Goal: Communication & Community: Answer question/provide support

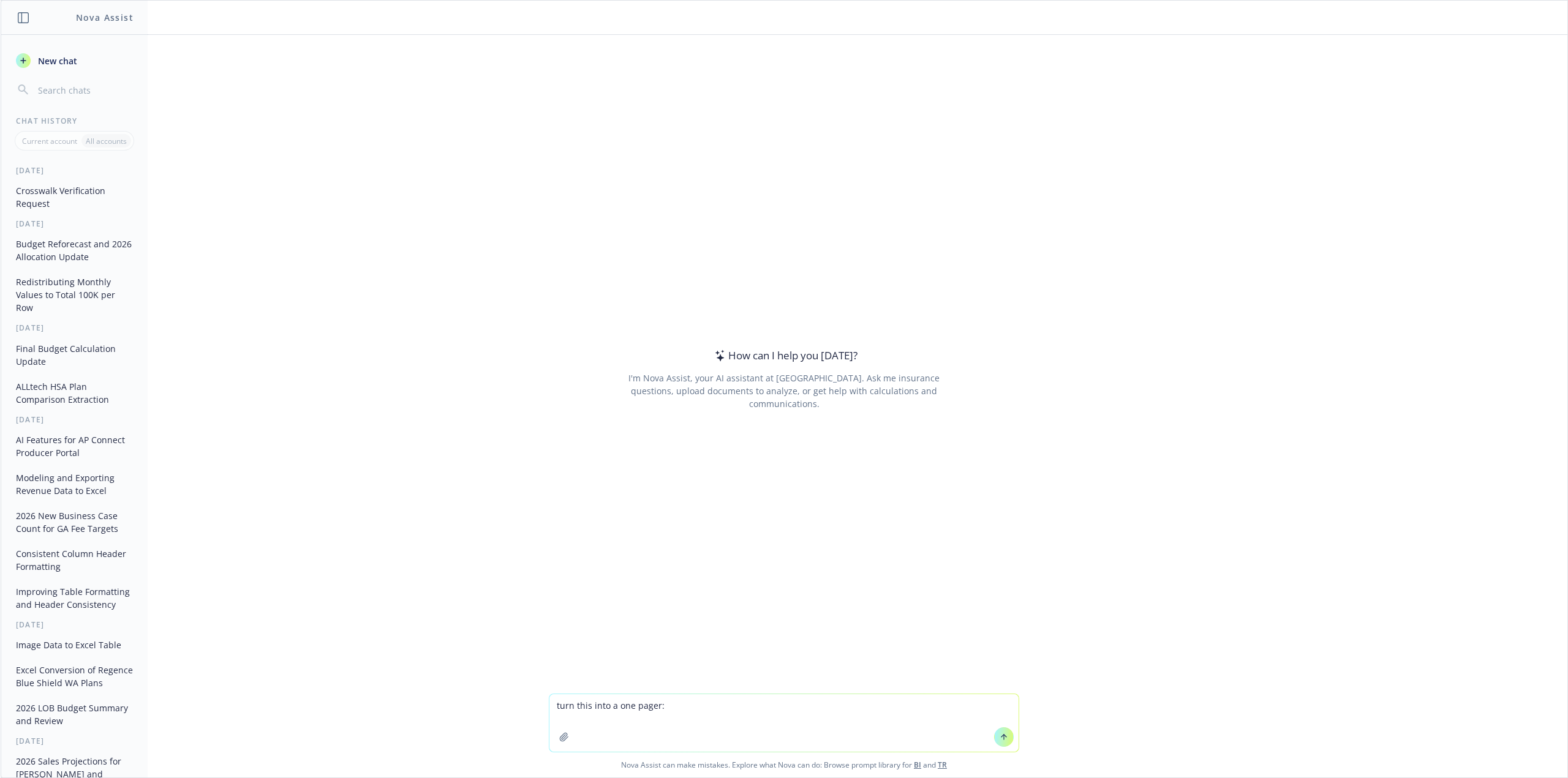
type textarea "turn this into a one pager: Here are takeaways from meeting: 2026 Sizzle projec…"
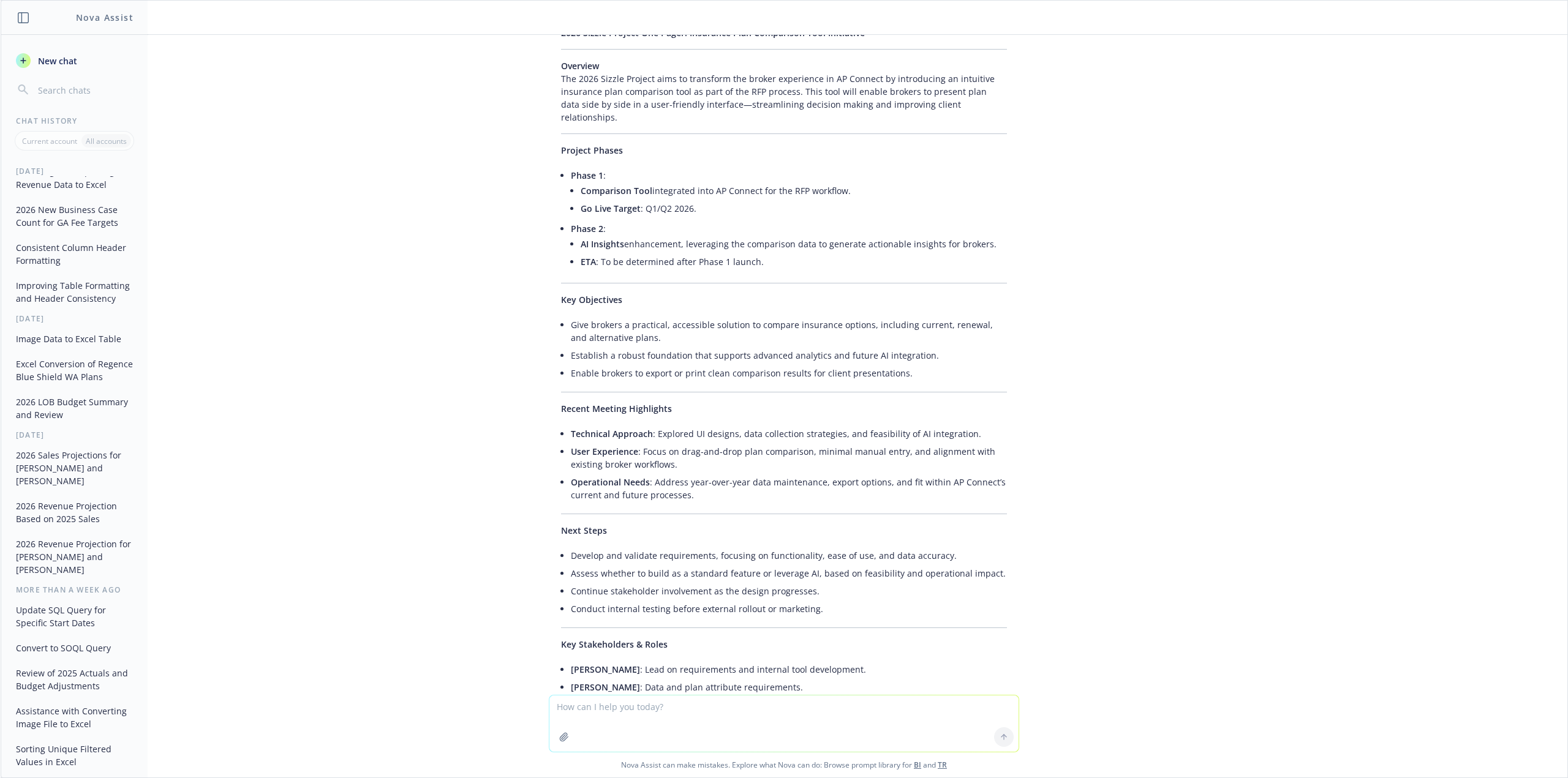
scroll to position [344, 0]
click at [743, 721] on textarea at bounding box center [784, 724] width 469 height 56
paste textarea "**Lor Ipsumdo Sita Consec ad EL Seddoei: Temp Incididunt Utlaboreetd** **Magnaa…"
type textarea "Lo ipsu dolors: **Ame Consect Adip Elitse do EI Tempori: Utla Etdolorema Aliqua…"
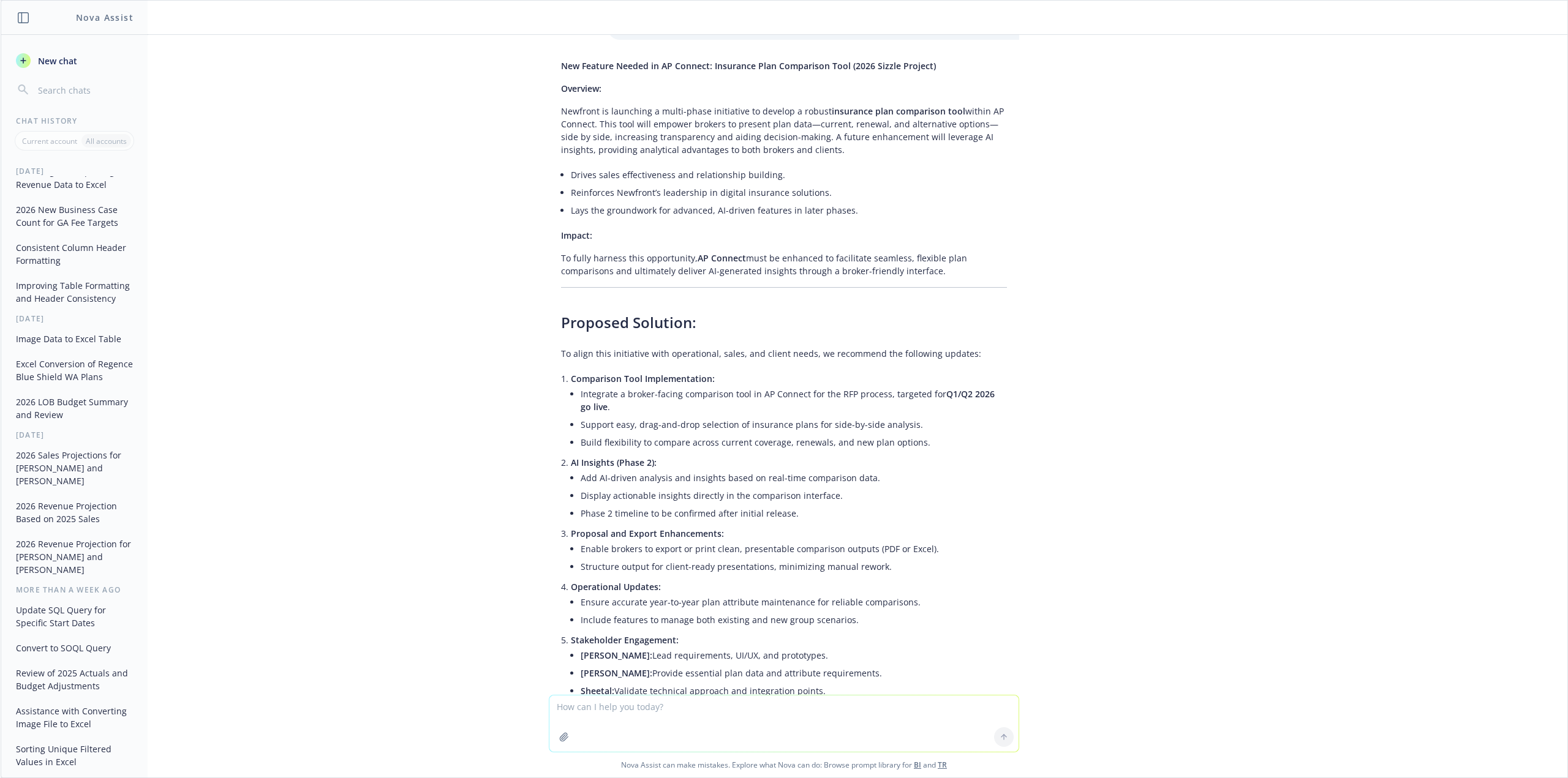
scroll to position [3075, 0]
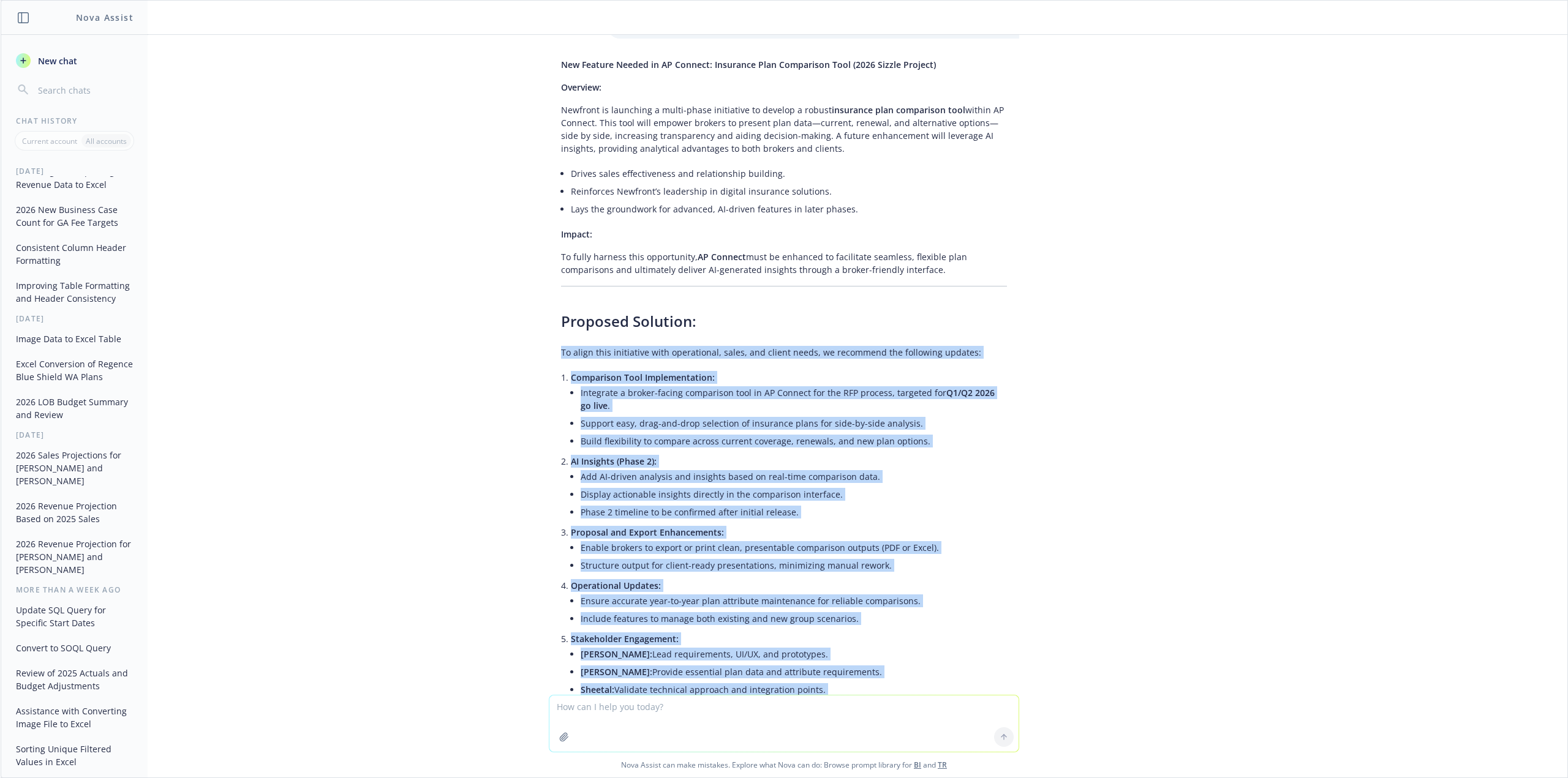
drag, startPoint x: 643, startPoint y: 632, endPoint x: 517, endPoint y: 183, distance: 466.3
click at [517, 183] on div "turn this into a one pager: Here are takeaways from meeting: 2026 Sizzle projec…" at bounding box center [784, 365] width 1567 height 660
click at [611, 415] on li "Support easy, drag-and-drop selection of insurance plans for side-by-side analy…" at bounding box center [794, 423] width 427 height 18
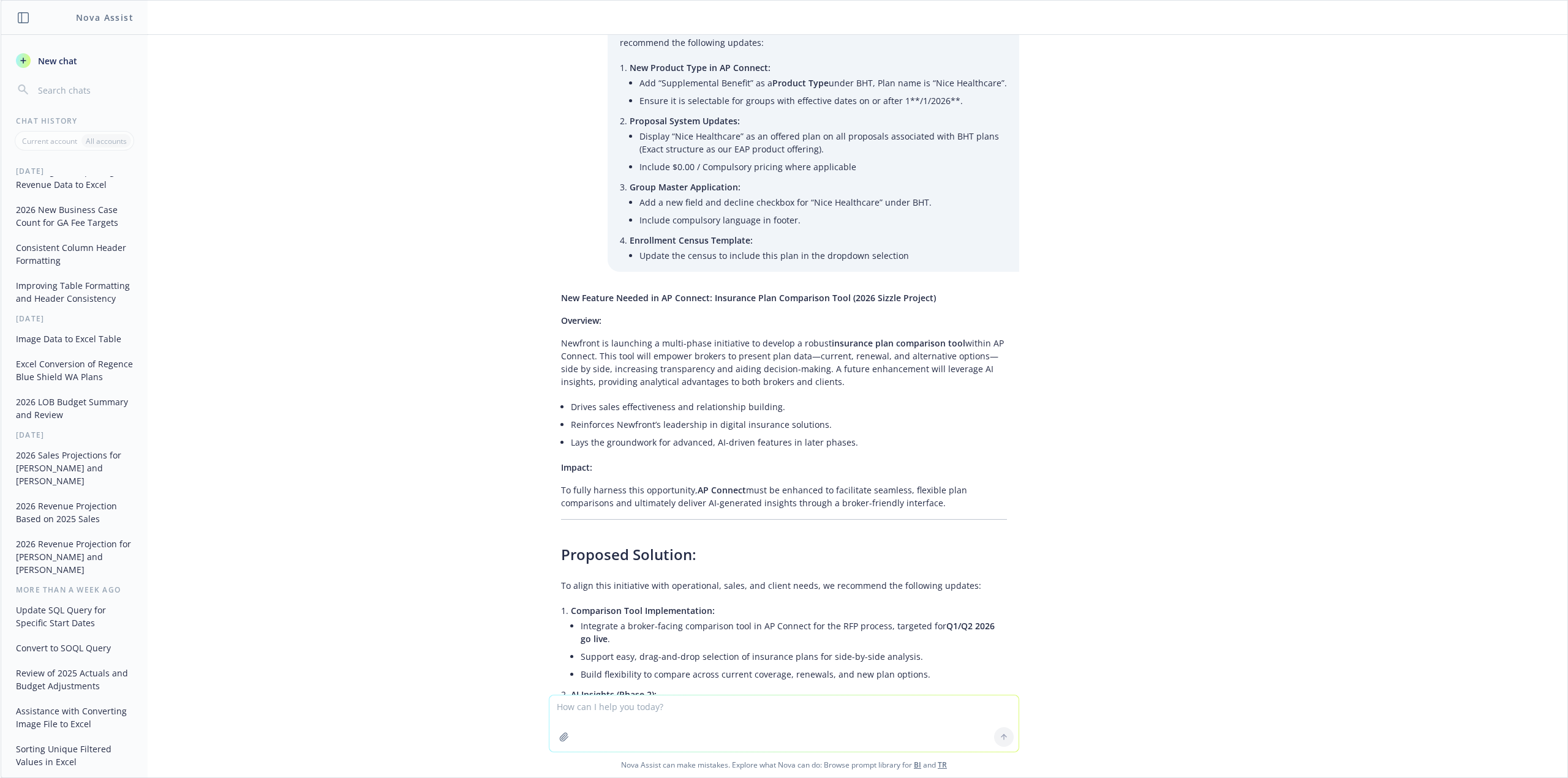
scroll to position [2768, 0]
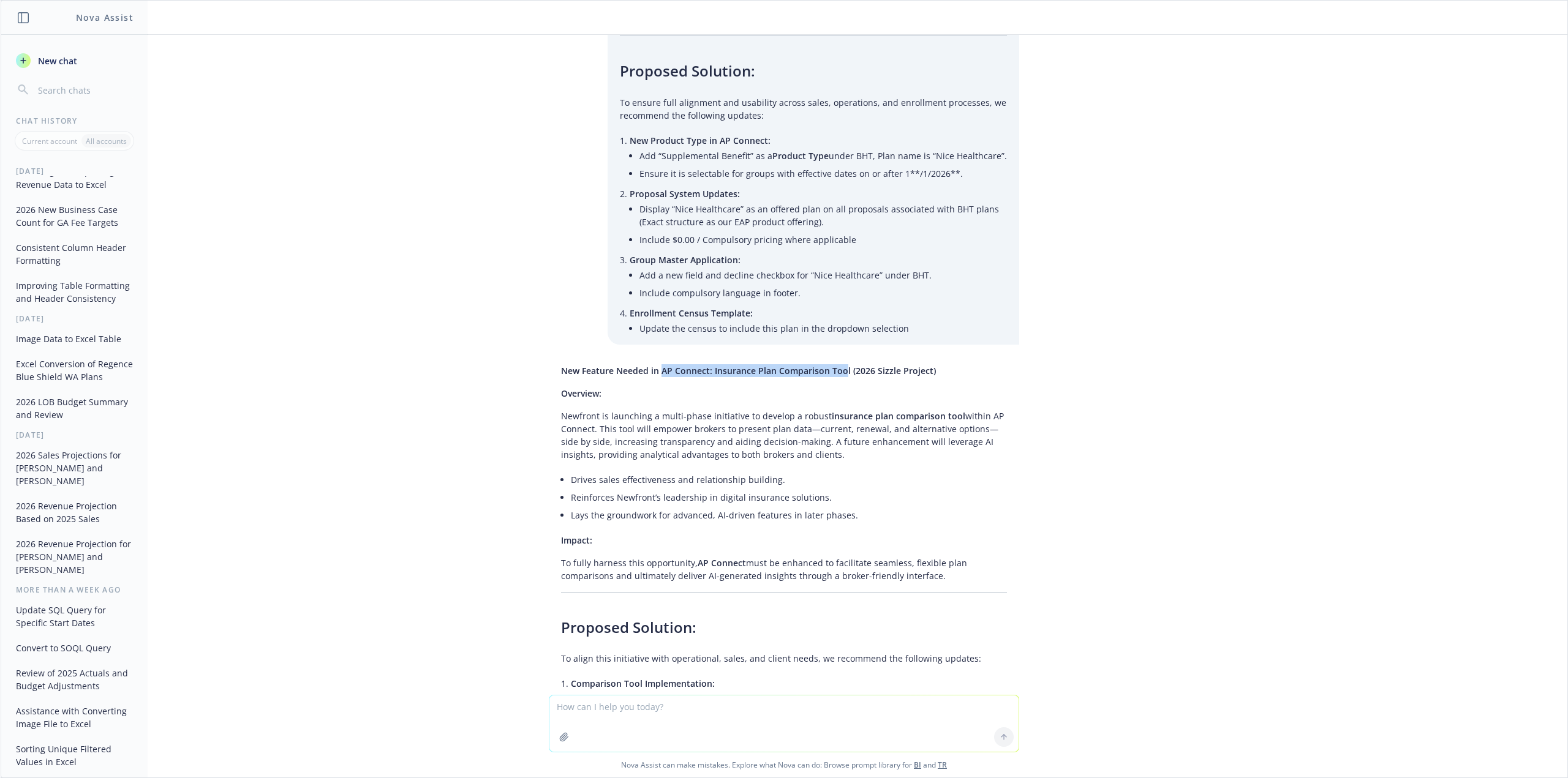
drag, startPoint x: 835, startPoint y: 190, endPoint x: 652, endPoint y: 188, distance: 183.0
click at [652, 365] on span "New Feature Needed in AP Connect: Insurance Plan Comparison Tool (2026 Sizzle P…" at bounding box center [749, 371] width 375 height 12
copy span "AP Connect: Insurance Plan Comparison Too"
click at [549, 360] on div "New Feature Needed in AP Connect: Insurance Plan Comparison Tool (2026 Sizzle P…" at bounding box center [784, 746] width 471 height 773
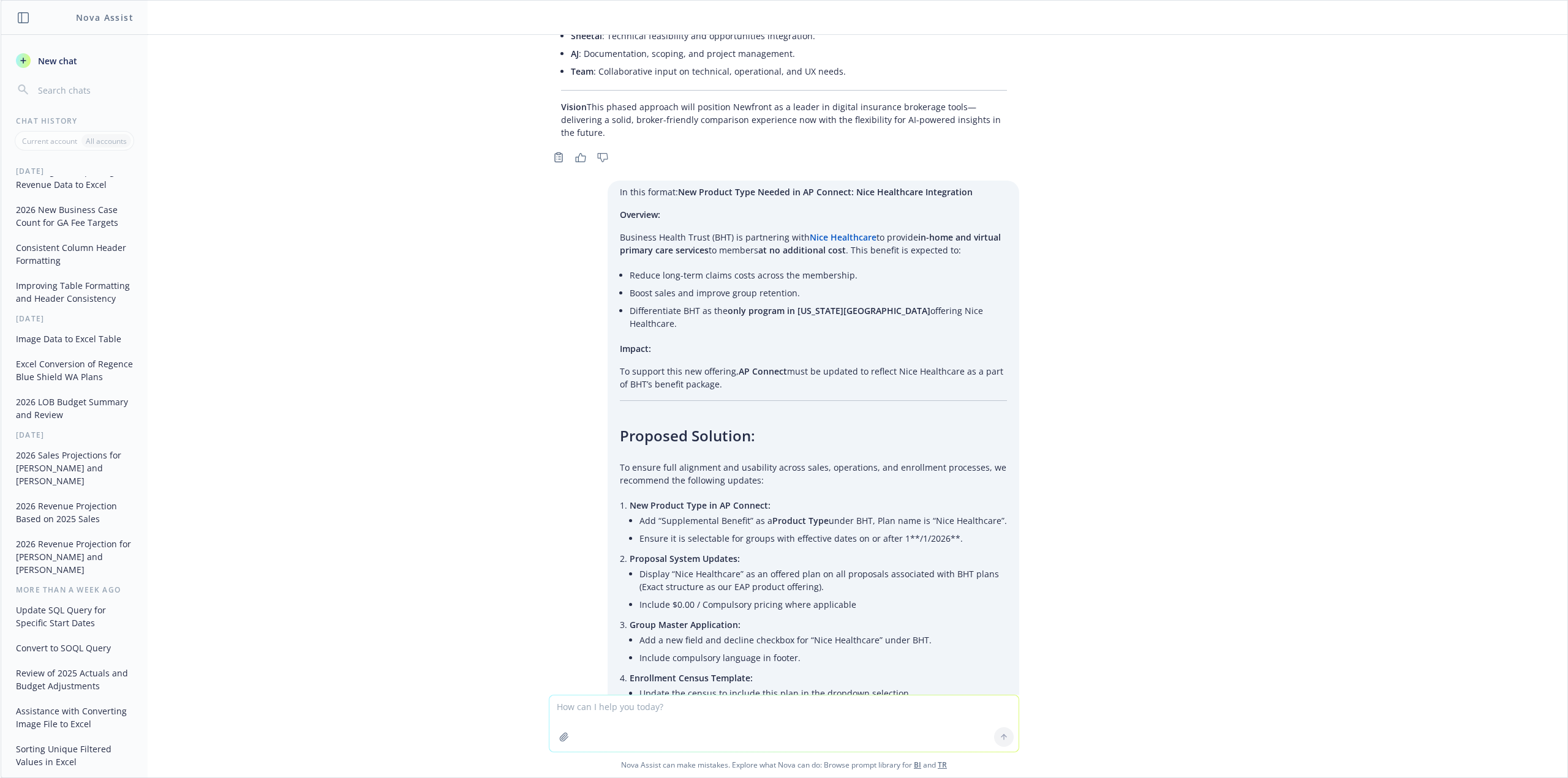
scroll to position [2553, 0]
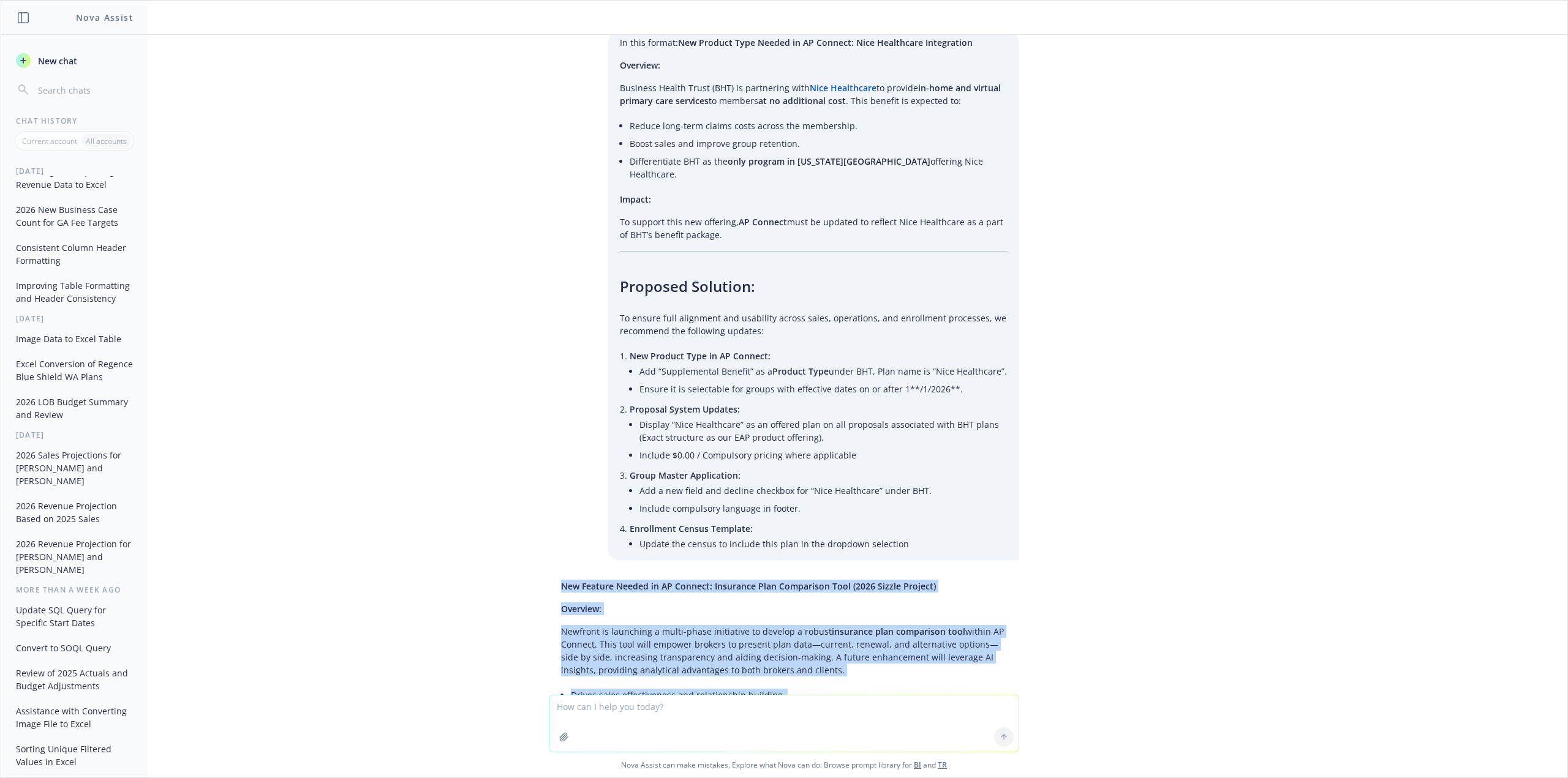
drag, startPoint x: 650, startPoint y: 633, endPoint x: 535, endPoint y: 404, distance: 256.3
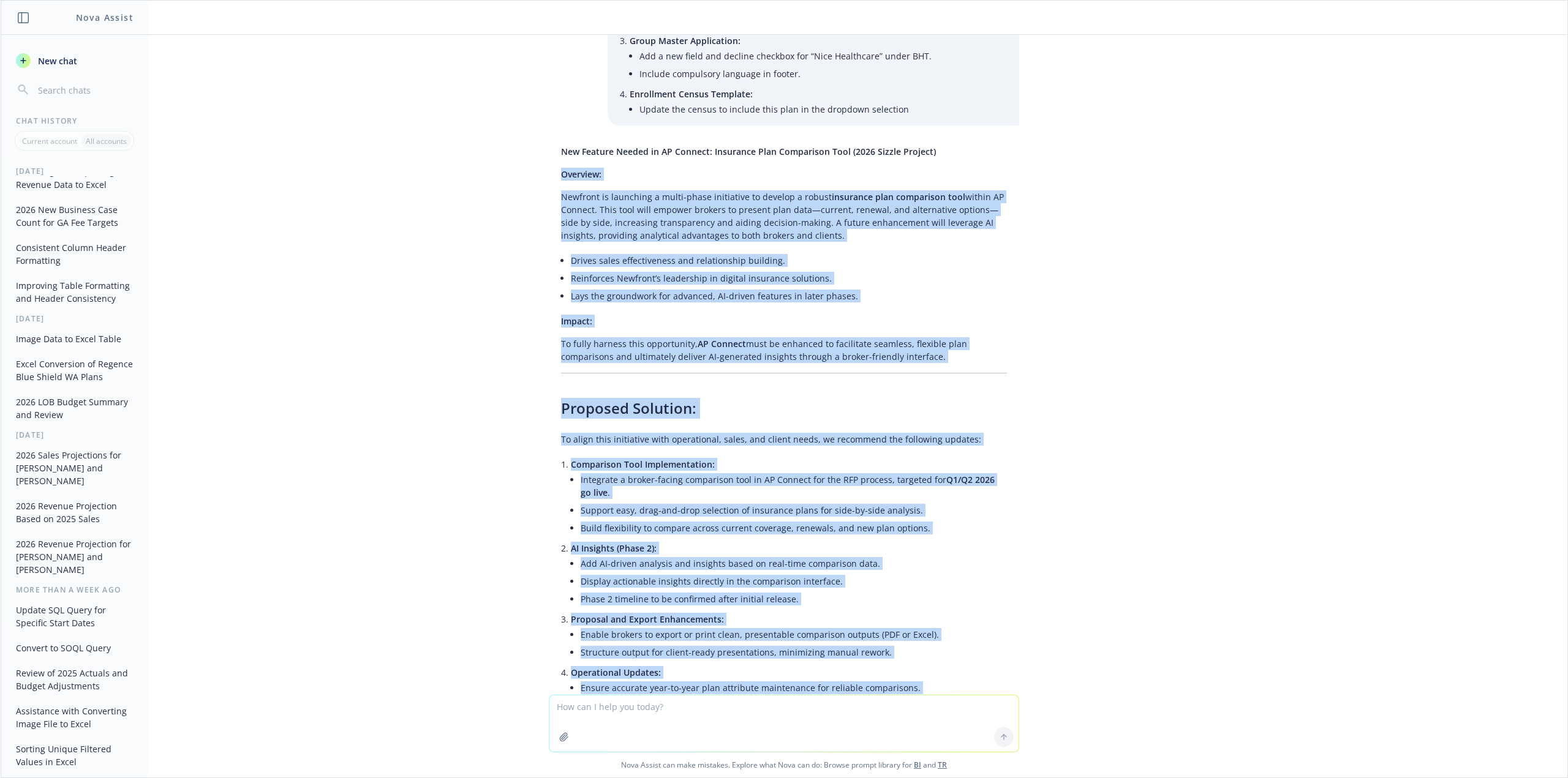
scroll to position [3075, 0]
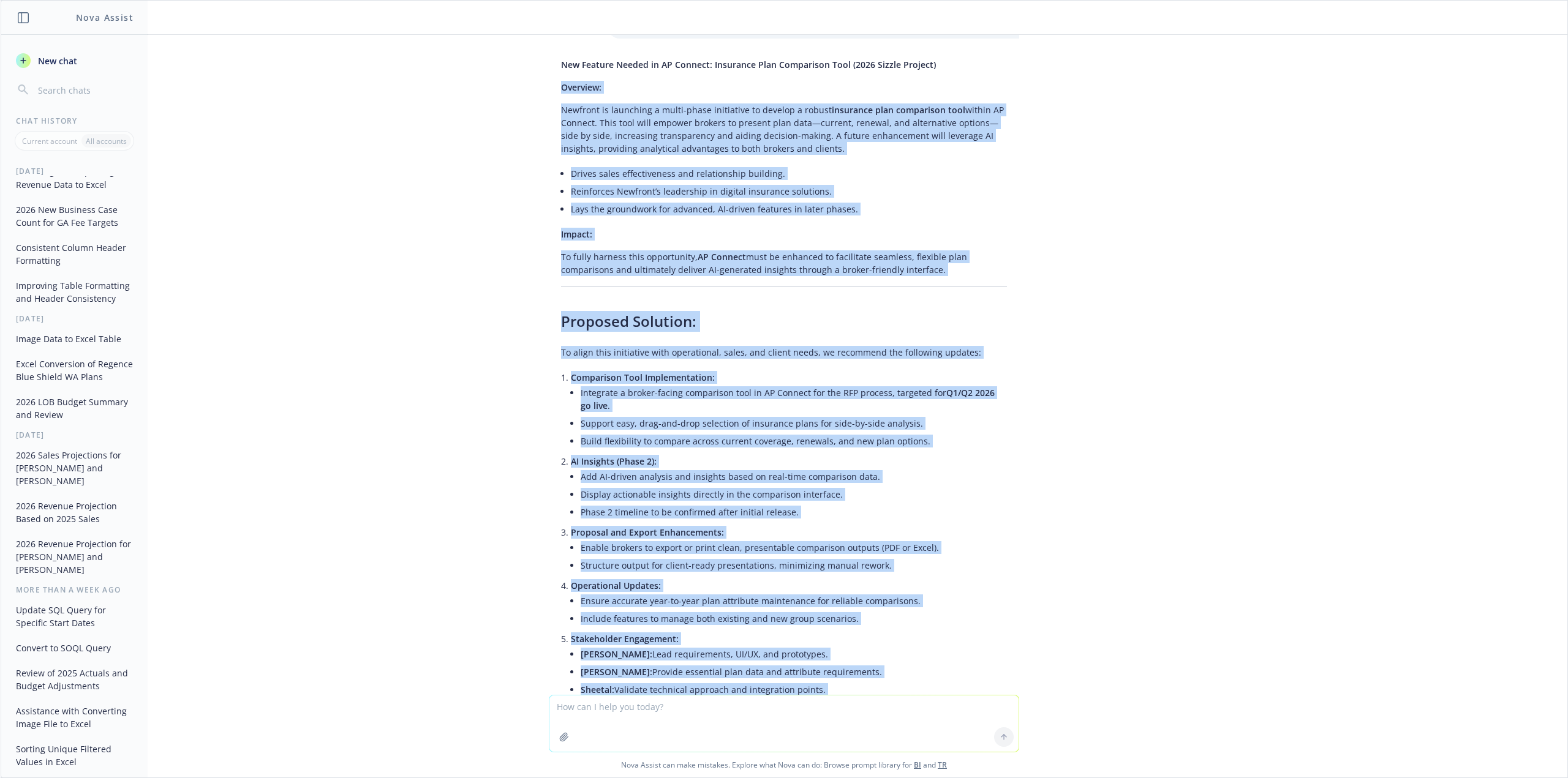
drag, startPoint x: 552, startPoint y: 366, endPoint x: 810, endPoint y: 636, distance: 373.4
click at [810, 636] on div "New Feature Needed in AP Connect: Insurance Plan Comparison Tool (2026 Sizzle P…" at bounding box center [784, 439] width 471 height 773
copy div "Loremips: Dolorsit am consectet a elits-doeiu temporinci ut laboree d magnaa en…"
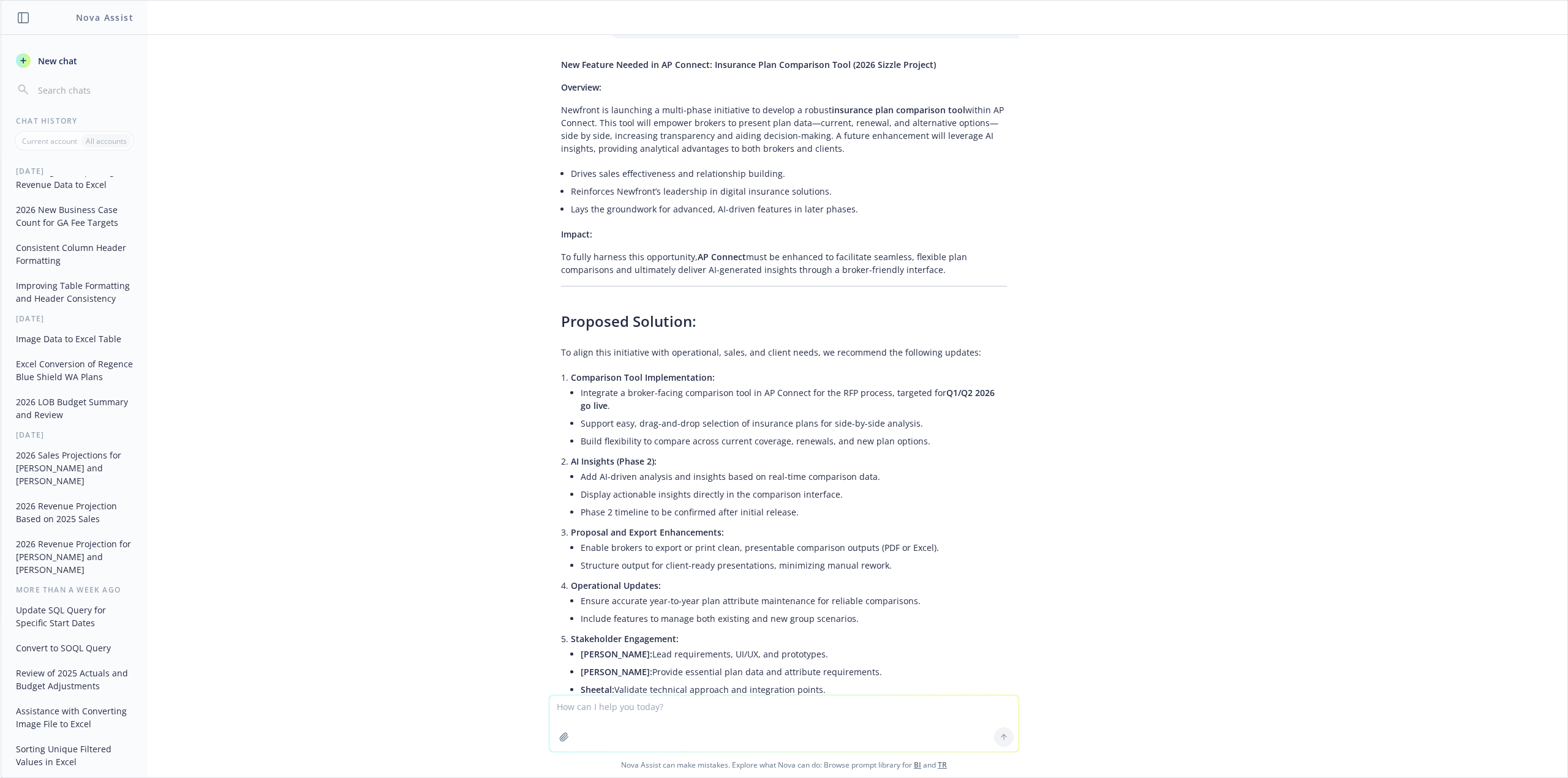
click at [877, 718] on textarea at bounding box center [784, 724] width 469 height 56
paste textarea "- Drives sales effectiveness and relationship building. - Reinforces AP’s leade…"
type textarea "emphasize AP's wholesale insurance solutions: - Drives sales effectiveness and …"
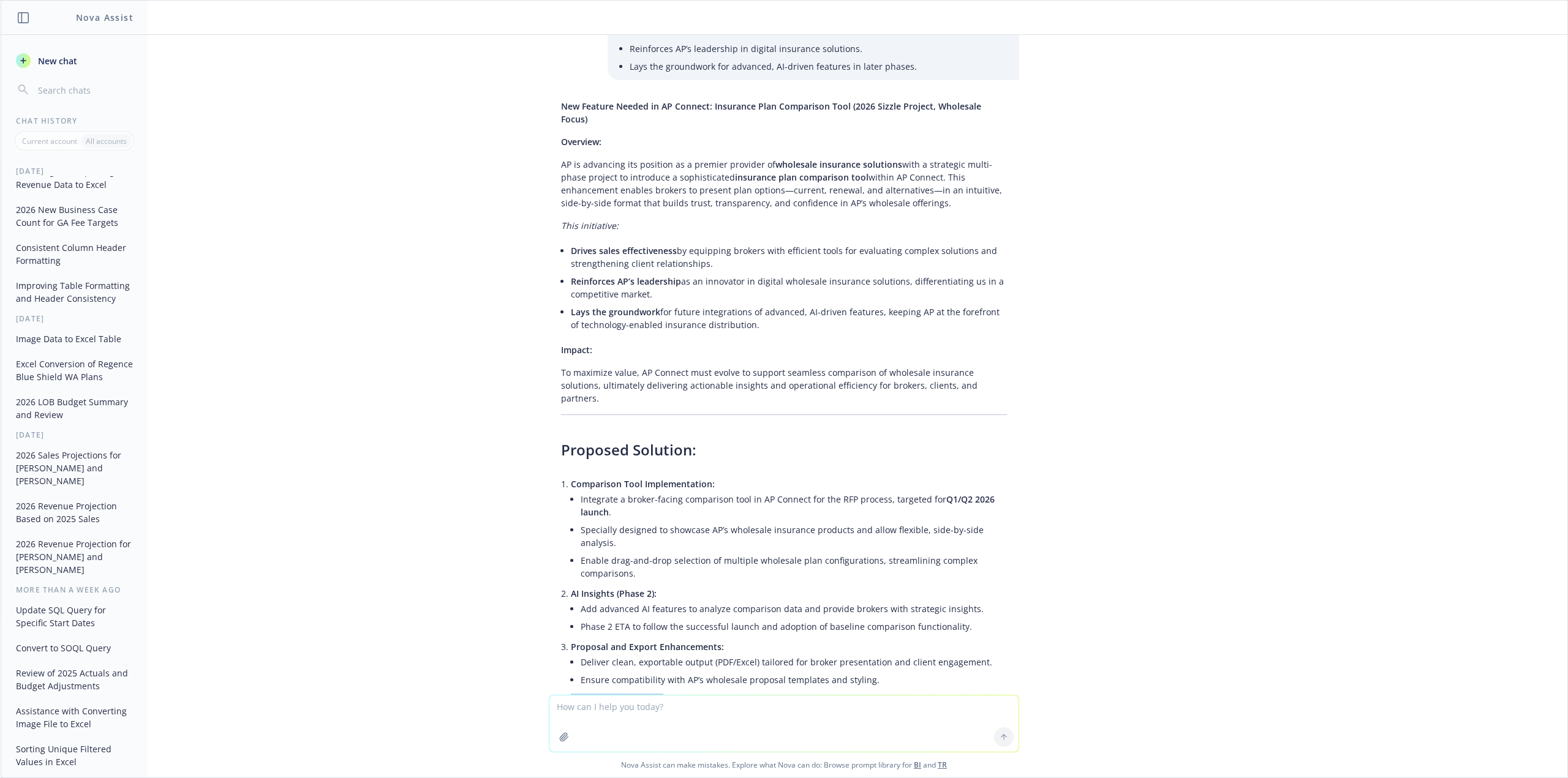
scroll to position [344, 0]
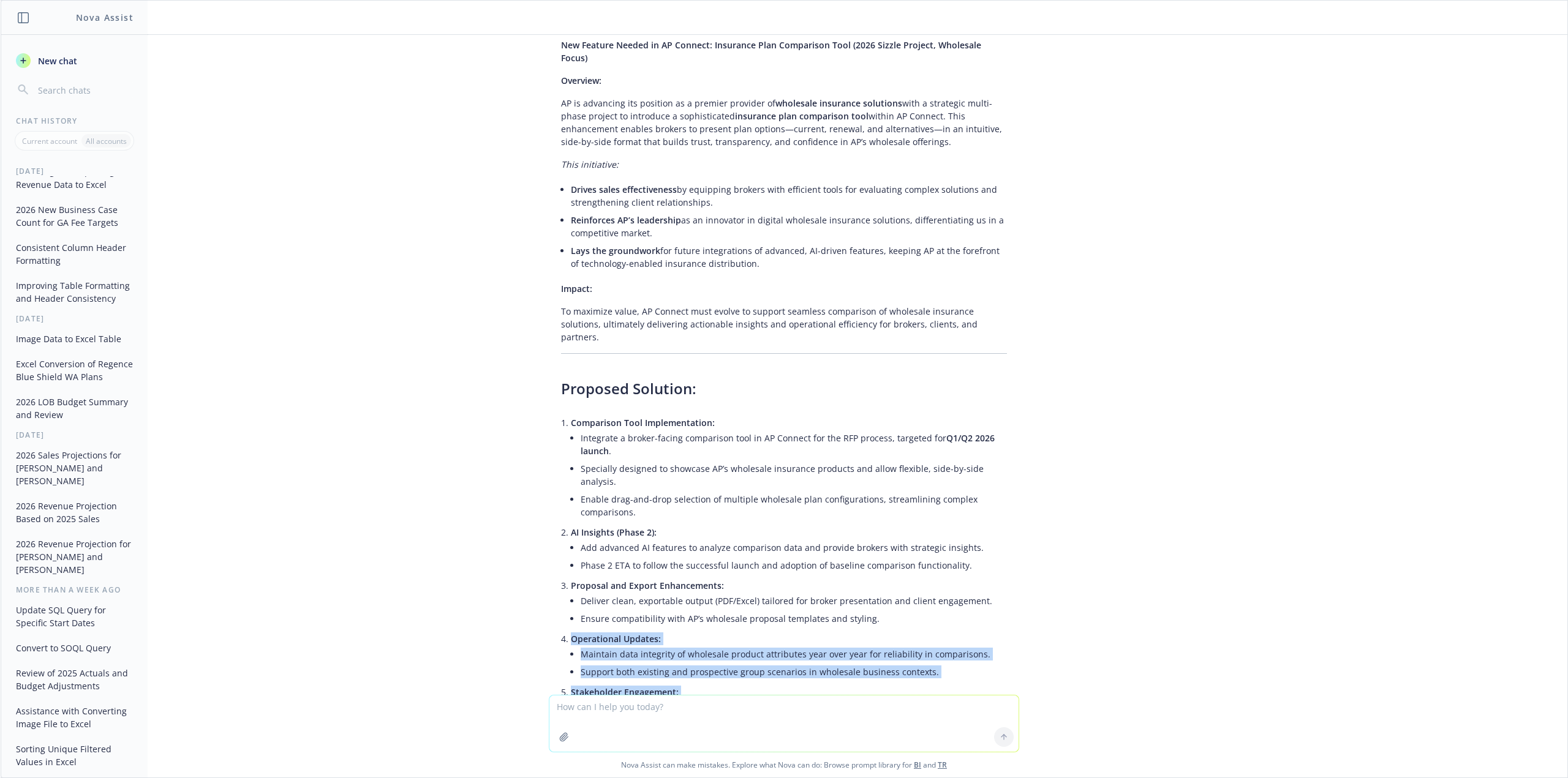
drag, startPoint x: 658, startPoint y: 577, endPoint x: 626, endPoint y: 558, distance: 37.2
click at [618, 560] on div "New Feature Needed in AP Connect: Insurance Plan Comparison Tool (2026 Sizzle P…" at bounding box center [784, 456] width 471 height 845
click at [720, 733] on li "Sheetal: Technical approach and system integration." at bounding box center [794, 742] width 427 height 18
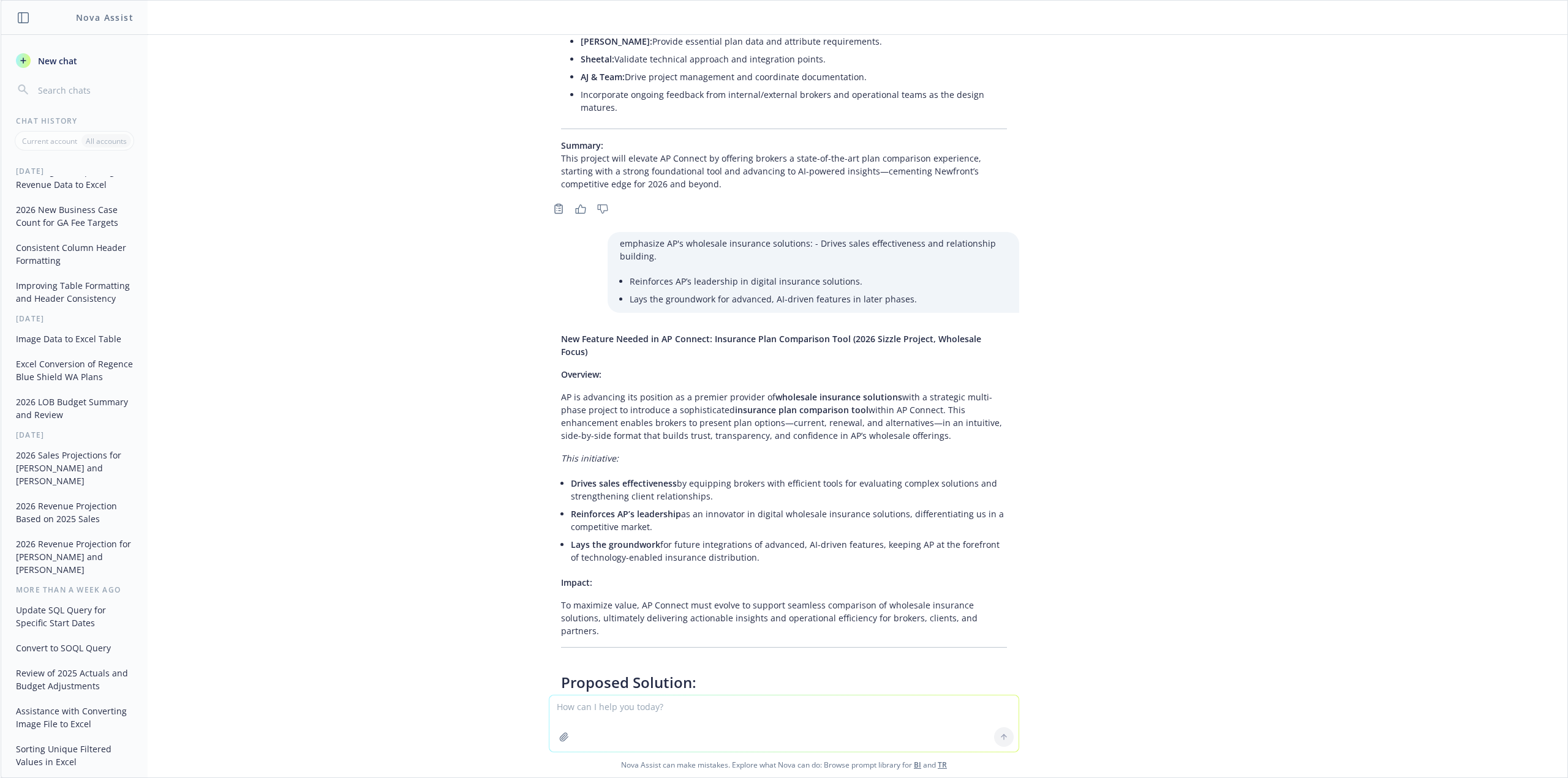
scroll to position [3695, 0]
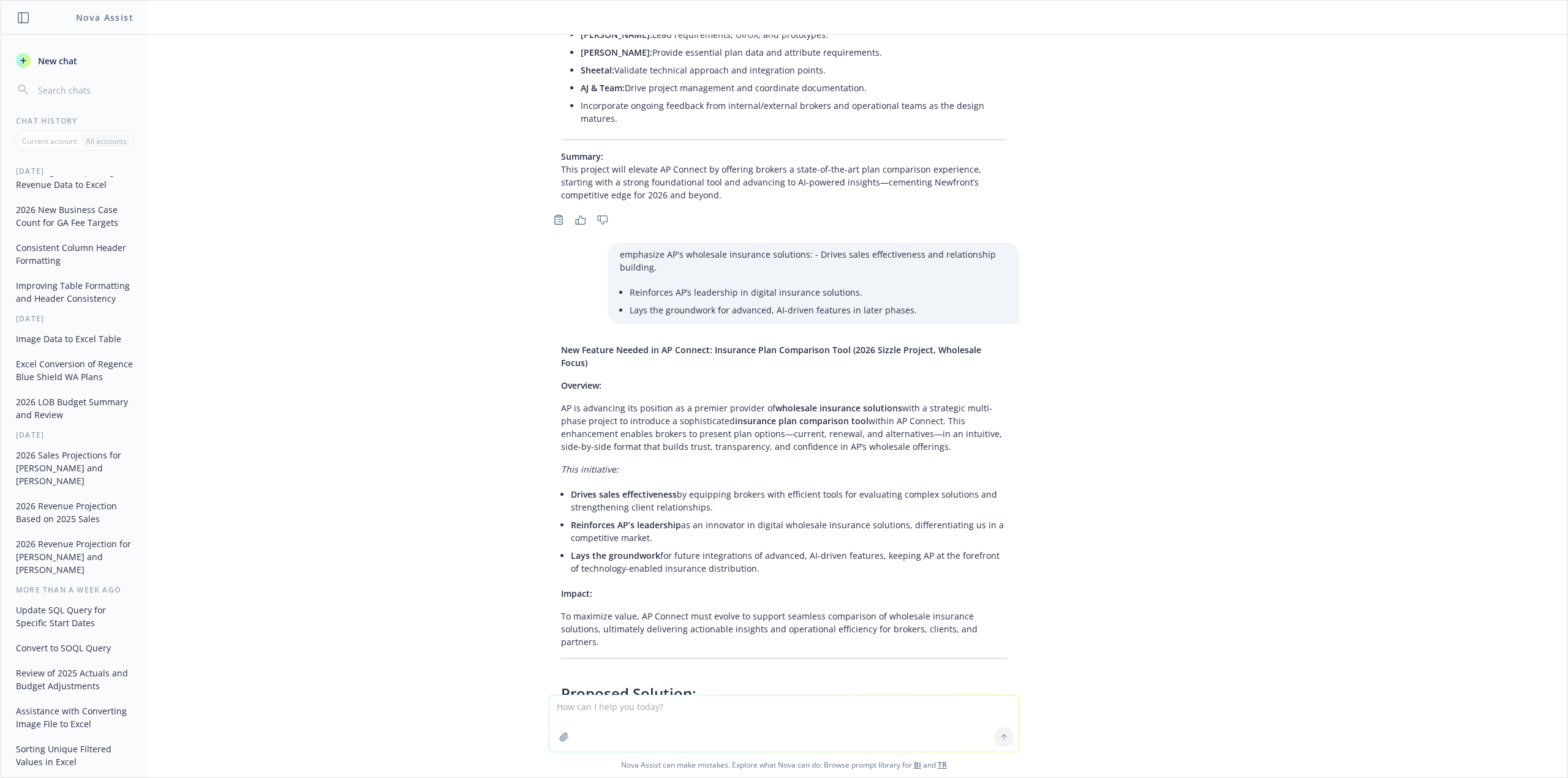
drag, startPoint x: 678, startPoint y: 342, endPoint x: 558, endPoint y: 323, distance: 121.5
click at [558, 339] on div "New Feature Needed in AP Connect: Insurance Plan Comparison Tool (2026 Sizzle P…" at bounding box center [784, 761] width 471 height 845
copy li "Reinforces AP’s leadership as an innovator in digital wholesale insurance solut…"
click at [1245, 352] on div "turn this into a one pager: Here are takeaways from meeting: 2026 Sizzle projec…" at bounding box center [784, 365] width 1567 height 660
drag, startPoint x: 717, startPoint y: 316, endPoint x: 552, endPoint y: 296, distance: 166.2
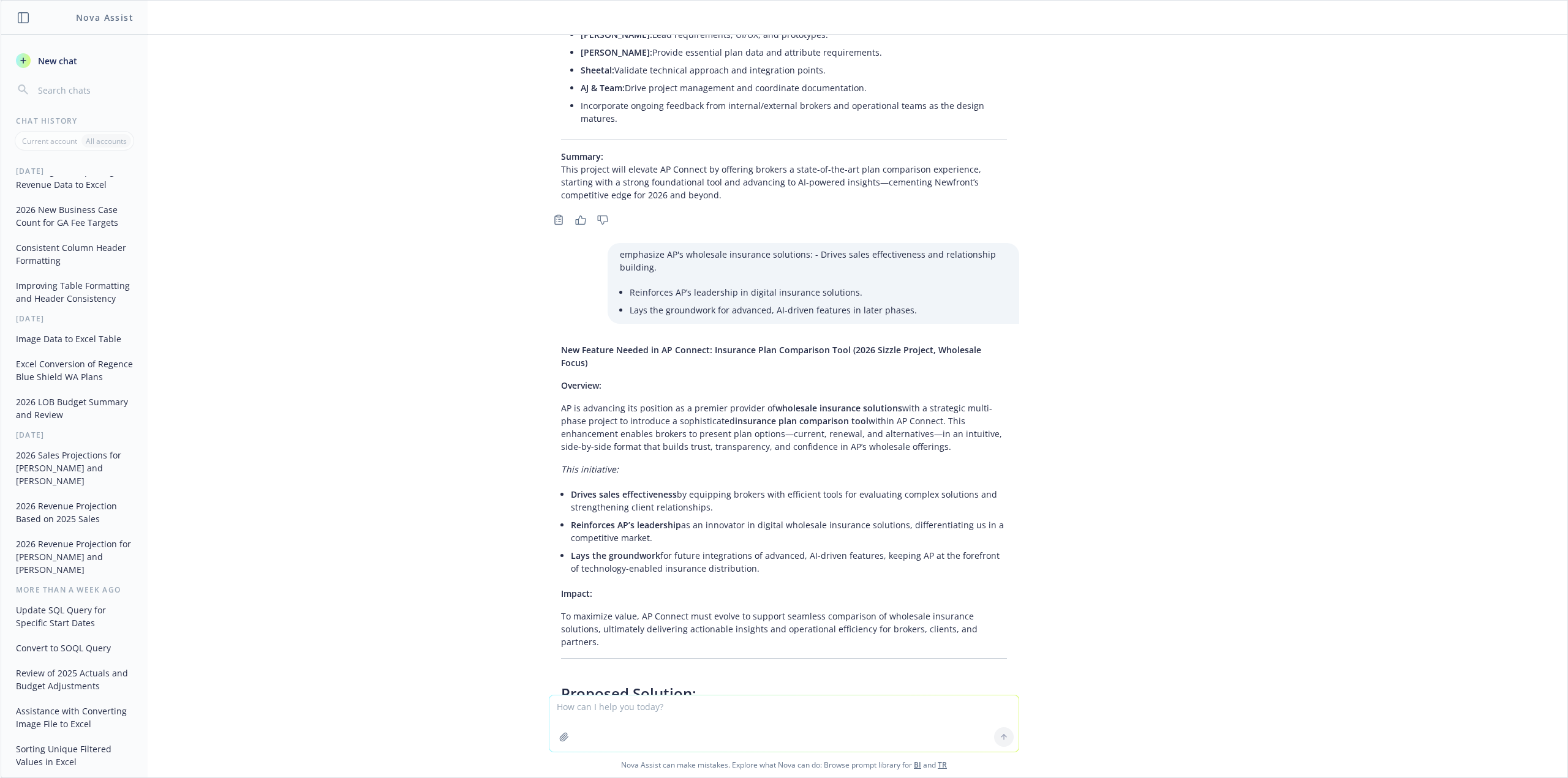
click at [625, 486] on li "Drives sales effectiveness by equipping brokers with efficient tools for evalua…" at bounding box center [788, 501] width 436 height 31
click at [571, 489] on span "Drives sales effectiveness" at bounding box center [623, 494] width 106 height 12
click at [551, 339] on div "New Feature Needed in AP Connect: Insurance Plan Comparison Tool (2026 Sizzle P…" at bounding box center [784, 761] width 471 height 845
drag, startPoint x: 551, startPoint y: 296, endPoint x: 577, endPoint y: 297, distance: 26.0
click at [577, 339] on div "New Feature Needed in AP Connect: Insurance Plan Comparison Tool (2026 Sizzle P…" at bounding box center [784, 761] width 471 height 845
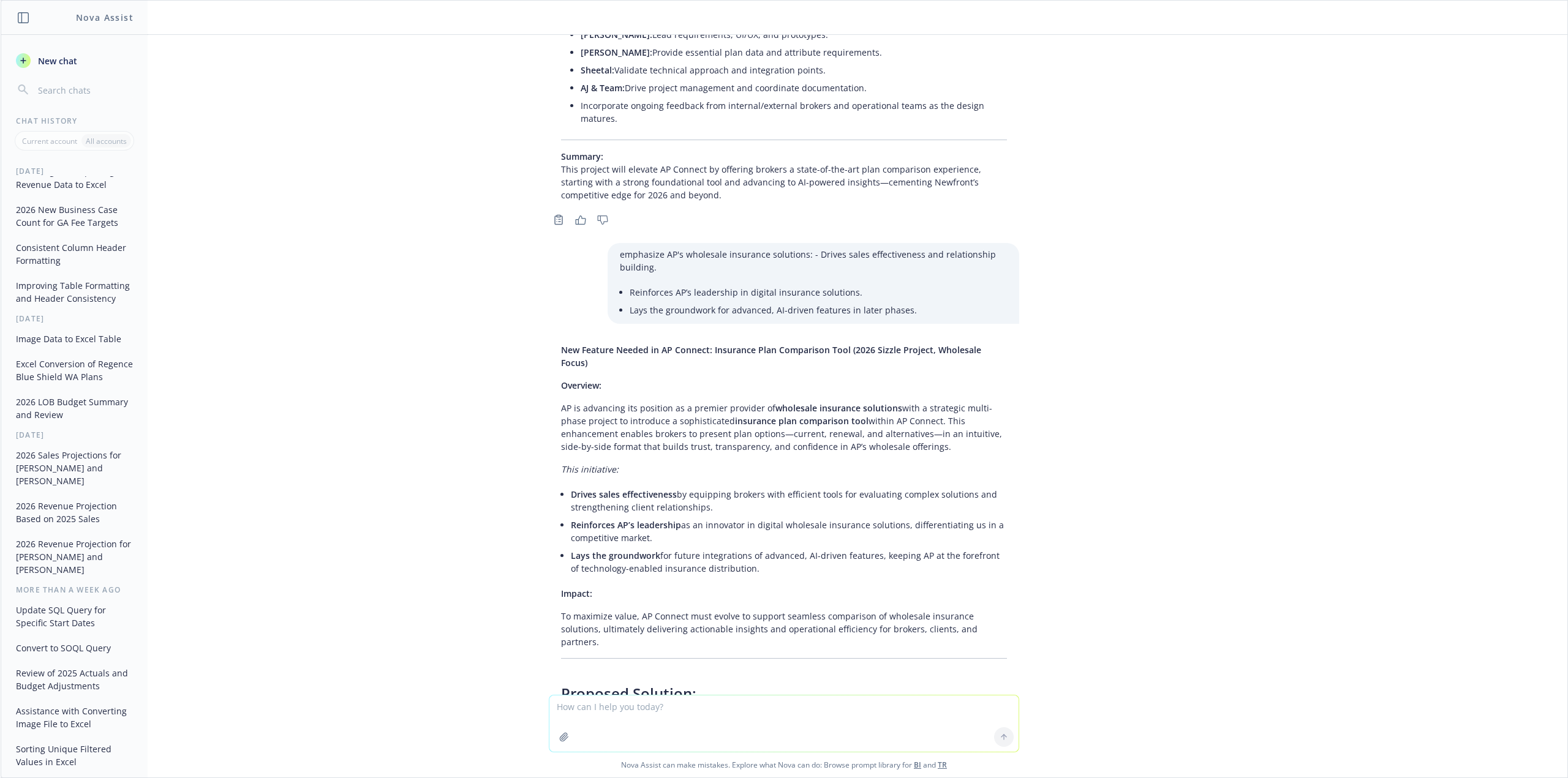
click at [726, 486] on li "Drives sales effectiveness by equipping brokers with efficient tools for evalua…" at bounding box center [788, 501] width 436 height 31
drag, startPoint x: 705, startPoint y: 308, endPoint x: 563, endPoint y: 304, distance: 142.1
click at [571, 486] on li "Drives sales effectiveness by equipping brokers with efficient tools for evalua…" at bounding box center [788, 501] width 436 height 31
copy li "Drives sales effectiveness by equipping brokers with efficient tools for evalua…"
click at [671, 547] on li "Lays the groundwork for future integrations of advanced, AI-driven features, ke…" at bounding box center [788, 562] width 436 height 31
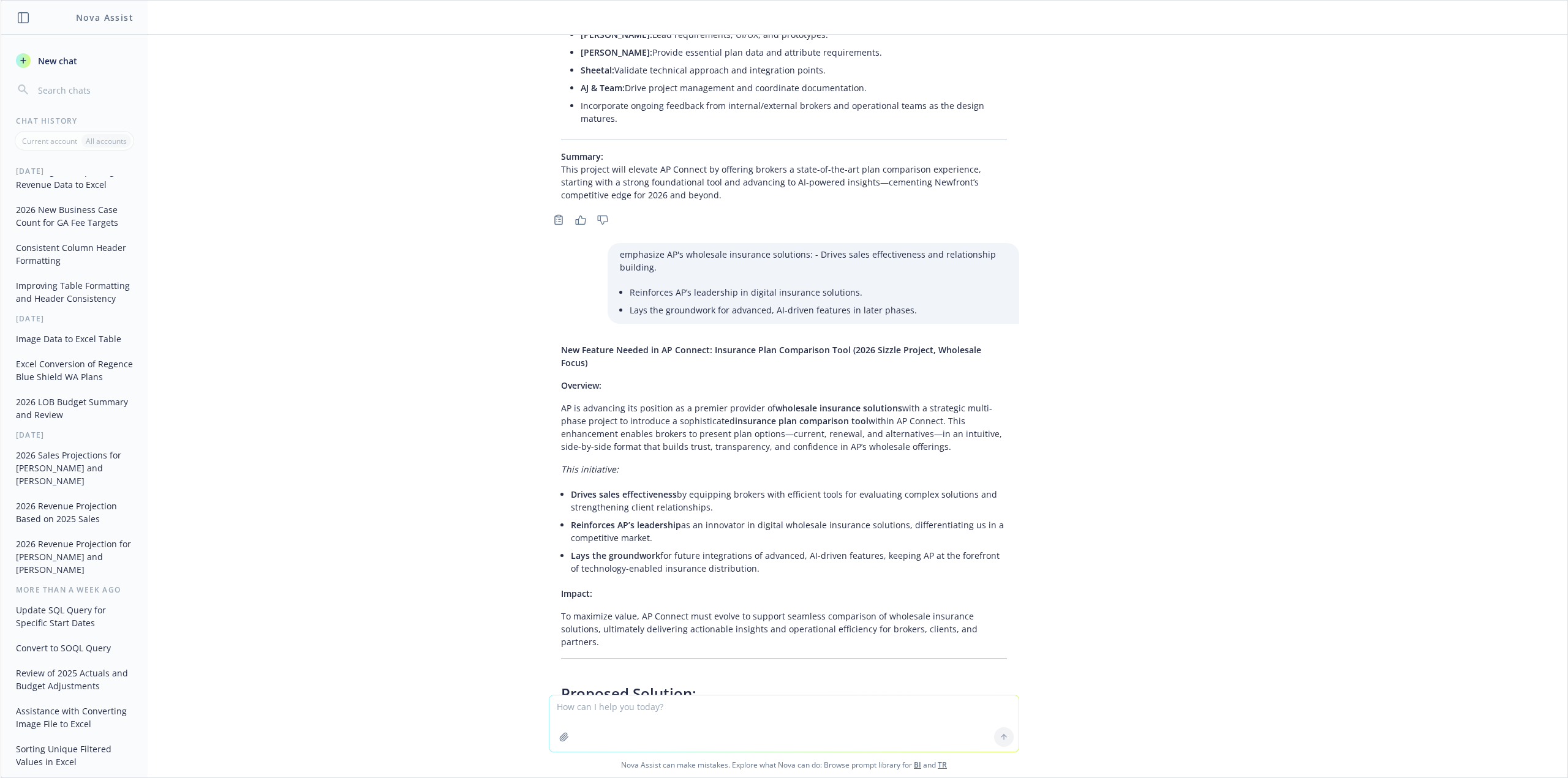
drag, startPoint x: 739, startPoint y: 374, endPoint x: 558, endPoint y: 363, distance: 181.3
click at [558, 363] on div "New Feature Needed in AP Connect: Insurance Plan Comparison Tool (2026 Sizzle P…" at bounding box center [784, 761] width 471 height 845
copy li "Lays the groundwork for future integrations of advanced, AI-driven features, ke…"
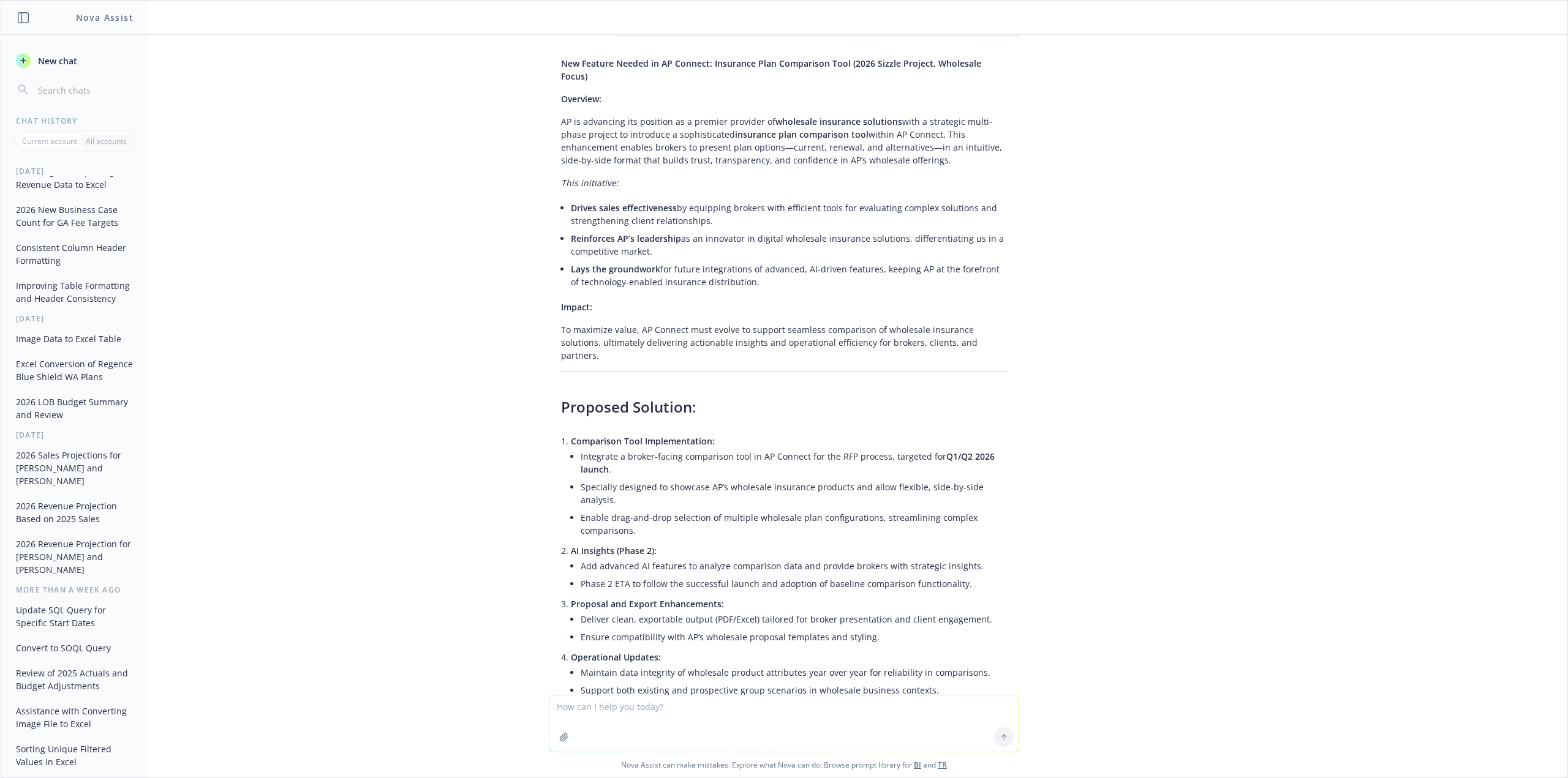
scroll to position [4001, 0]
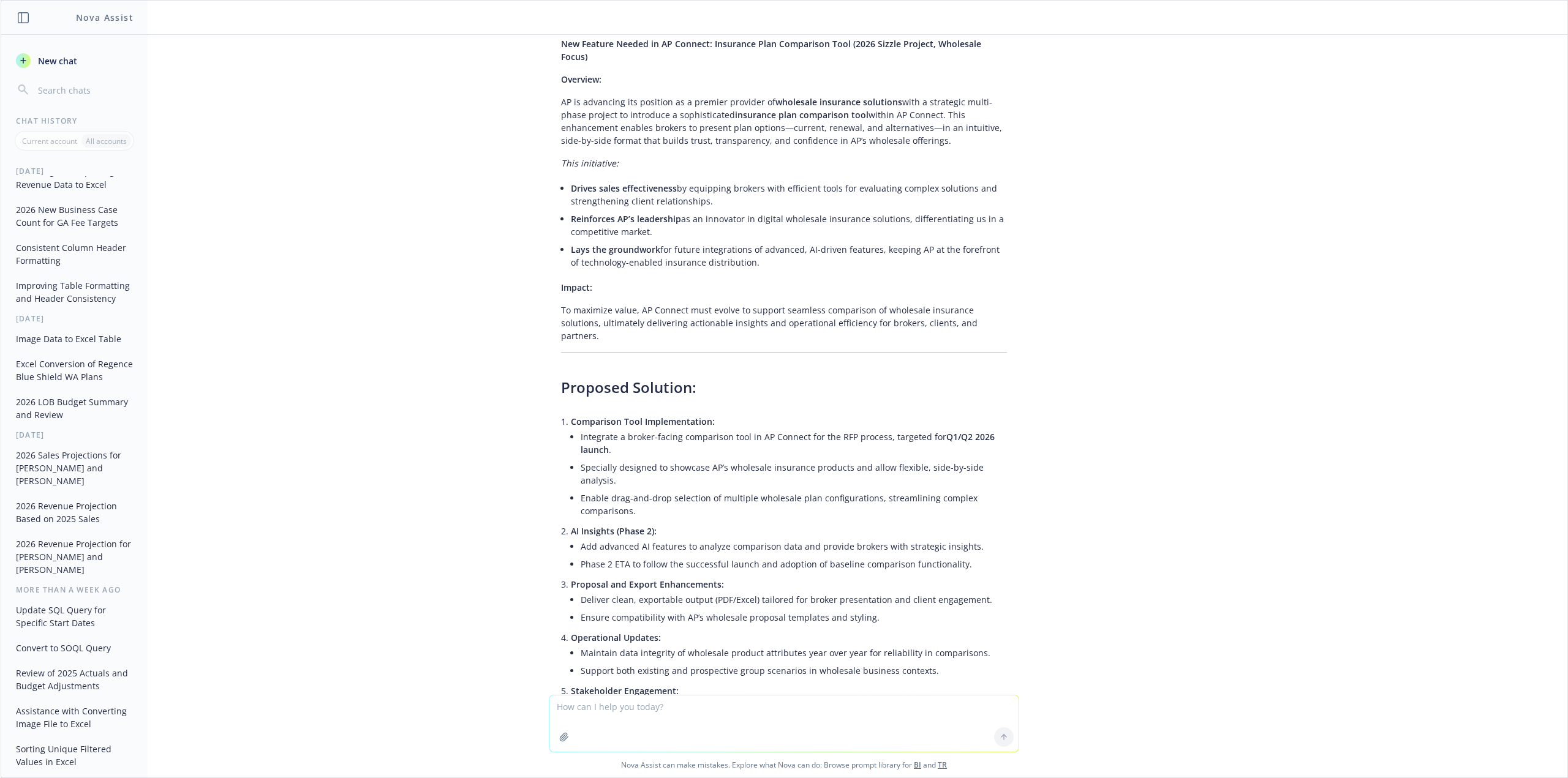
drag, startPoint x: 891, startPoint y: 634, endPoint x: 589, endPoint y: 168, distance: 555.3
click at [589, 168] on div "New Feature Needed in AP Connect: Insurance Plan Comparison Tool (2026 Sizzle P…" at bounding box center [784, 455] width 471 height 845
click at [602, 428] on li "Integrate a broker-facing comparison tool in AP Connect for the RFP process, ta…" at bounding box center [794, 444] width 427 height 31
drag, startPoint x: 966, startPoint y: 560, endPoint x: 726, endPoint y: 541, distance: 240.8
click at [726, 698] on ul "[PERSON_NAME]: Requirements, UI/UX, and prototypes. [PERSON_NAME]: Wholesale pl…" at bounding box center [794, 748] width 427 height 101
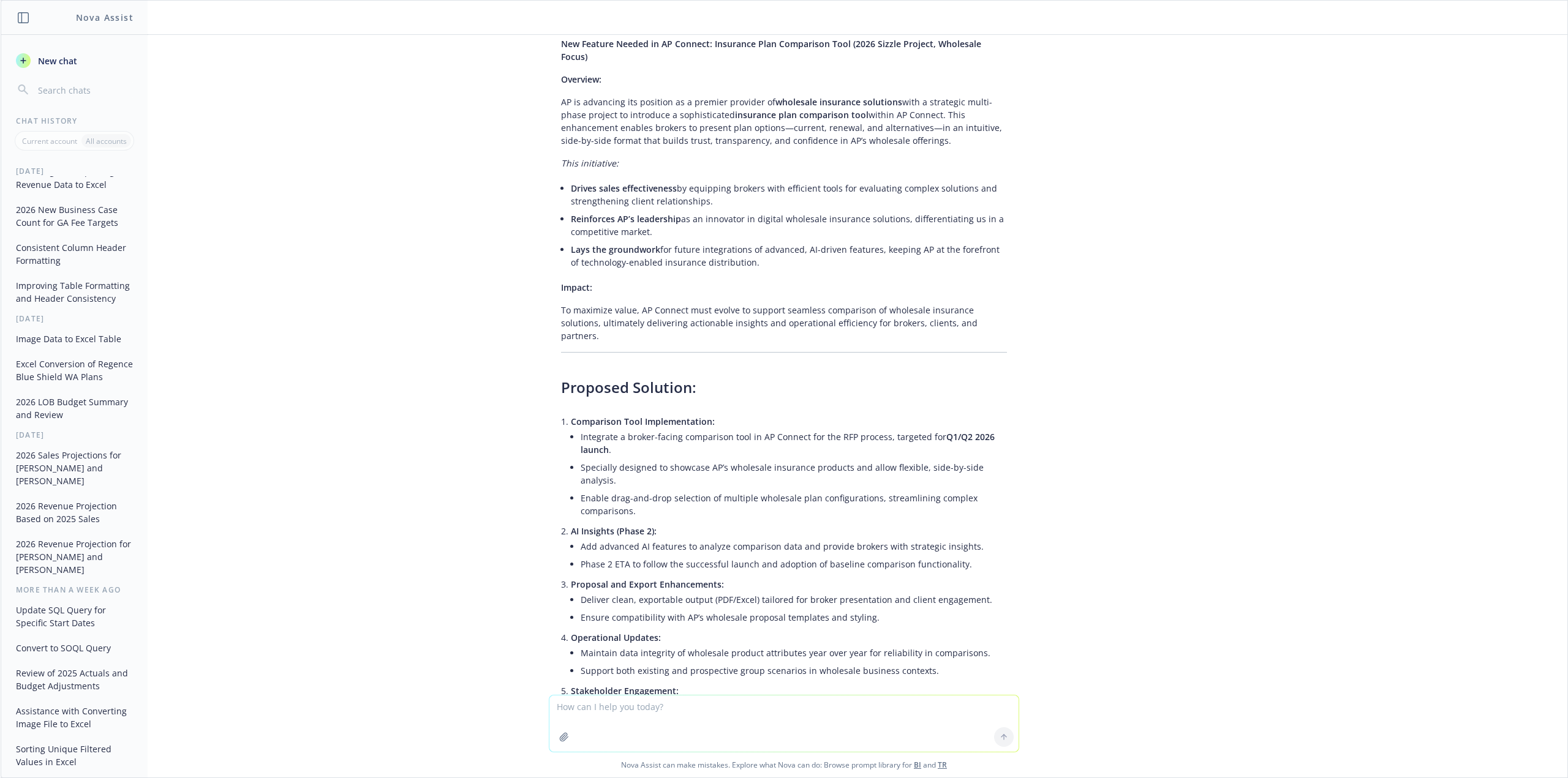
click at [784, 777] on li "Ongoing feedback from brokers, wholesalers, and operations throughout the desig…" at bounding box center [794, 790] width 427 height 18
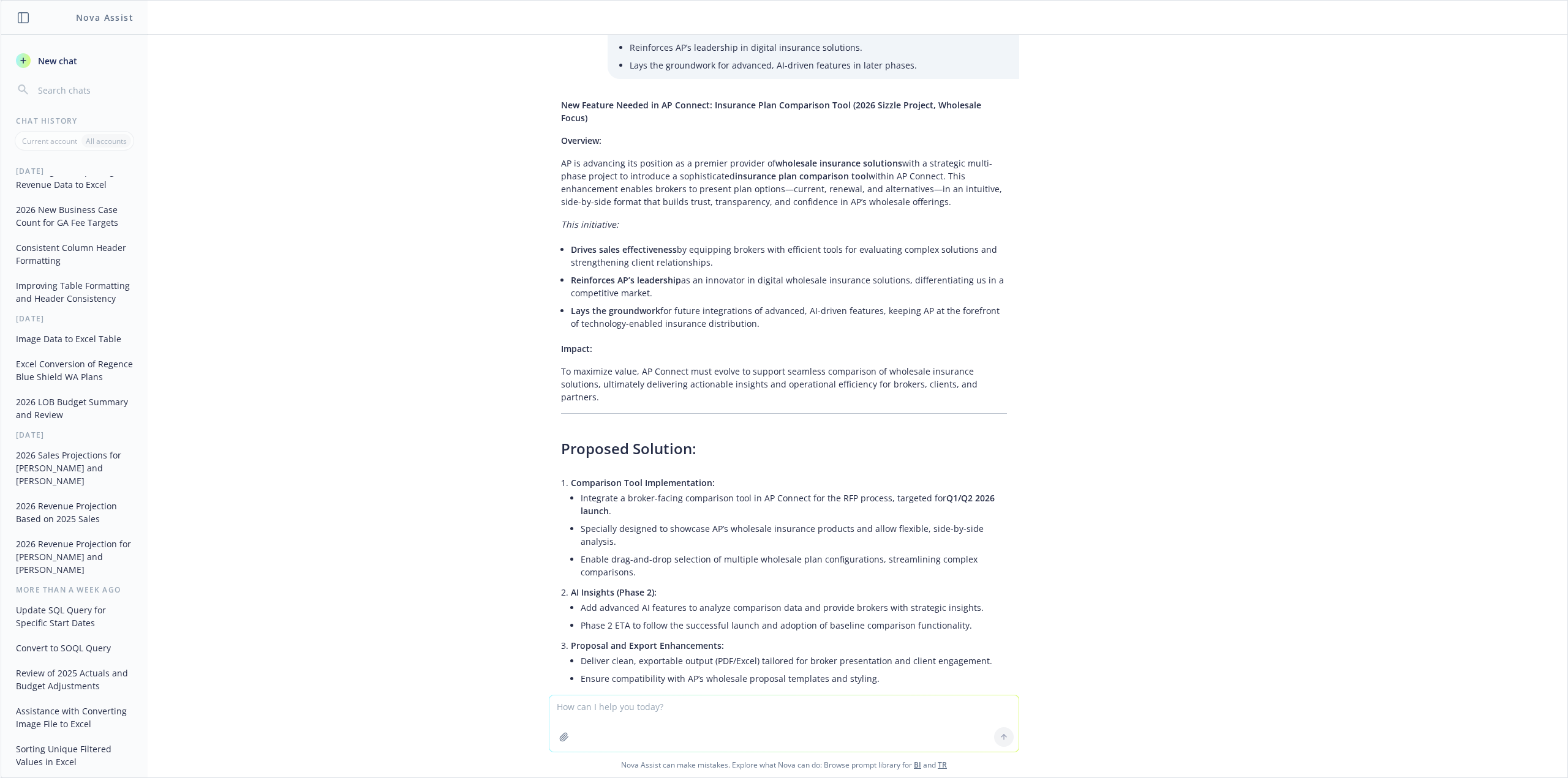
scroll to position [3878, 0]
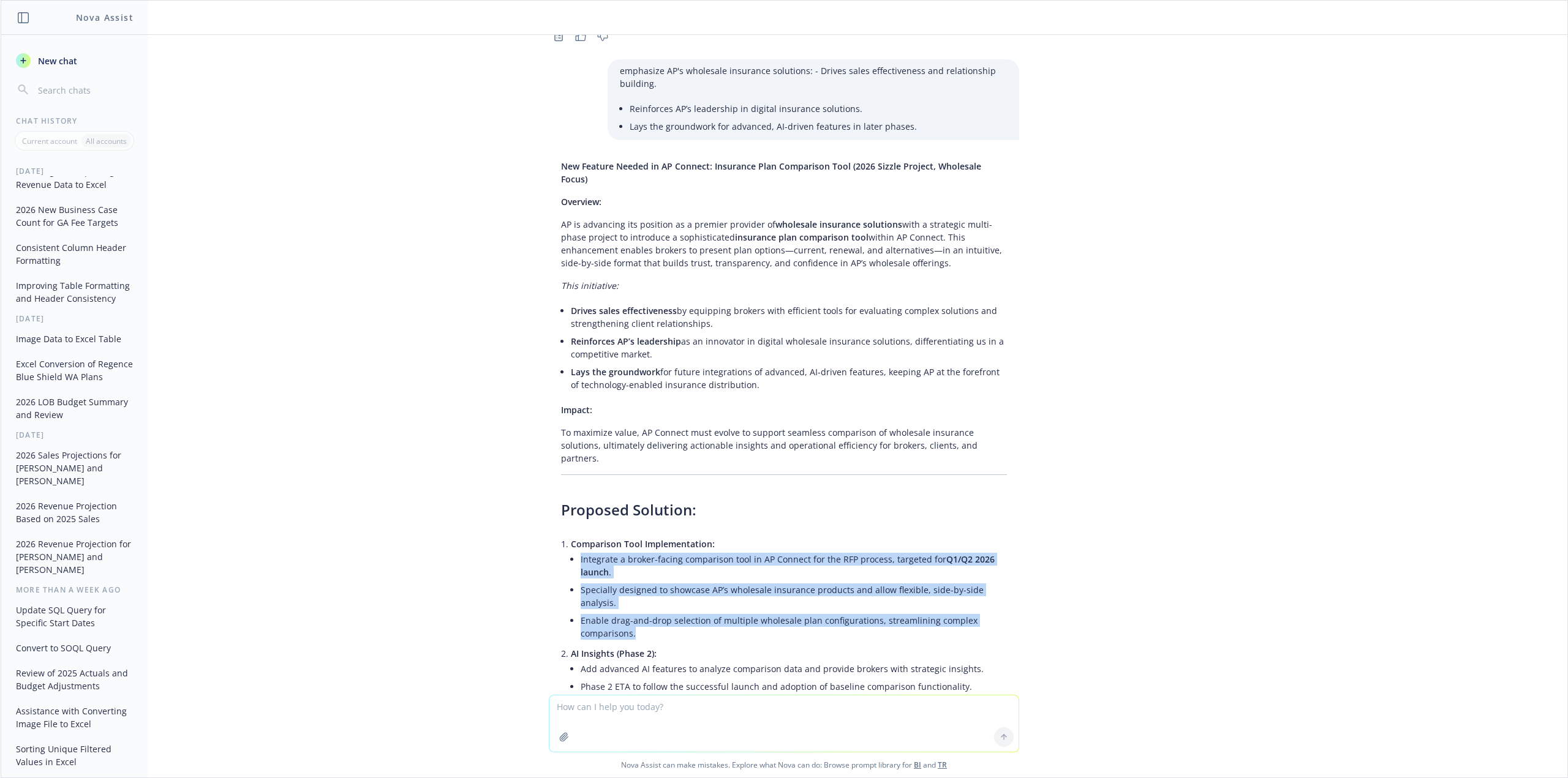
drag, startPoint x: 650, startPoint y: 419, endPoint x: 560, endPoint y: 352, distance: 112.2
click at [560, 352] on div "New Feature Needed in AP Connect: Insurance Plan Comparison Tool (2026 Sizzle P…" at bounding box center [784, 578] width 471 height 845
copy ul "Integrate a broker-facing comparison tool in AP Connect for the RFP process, ta…"
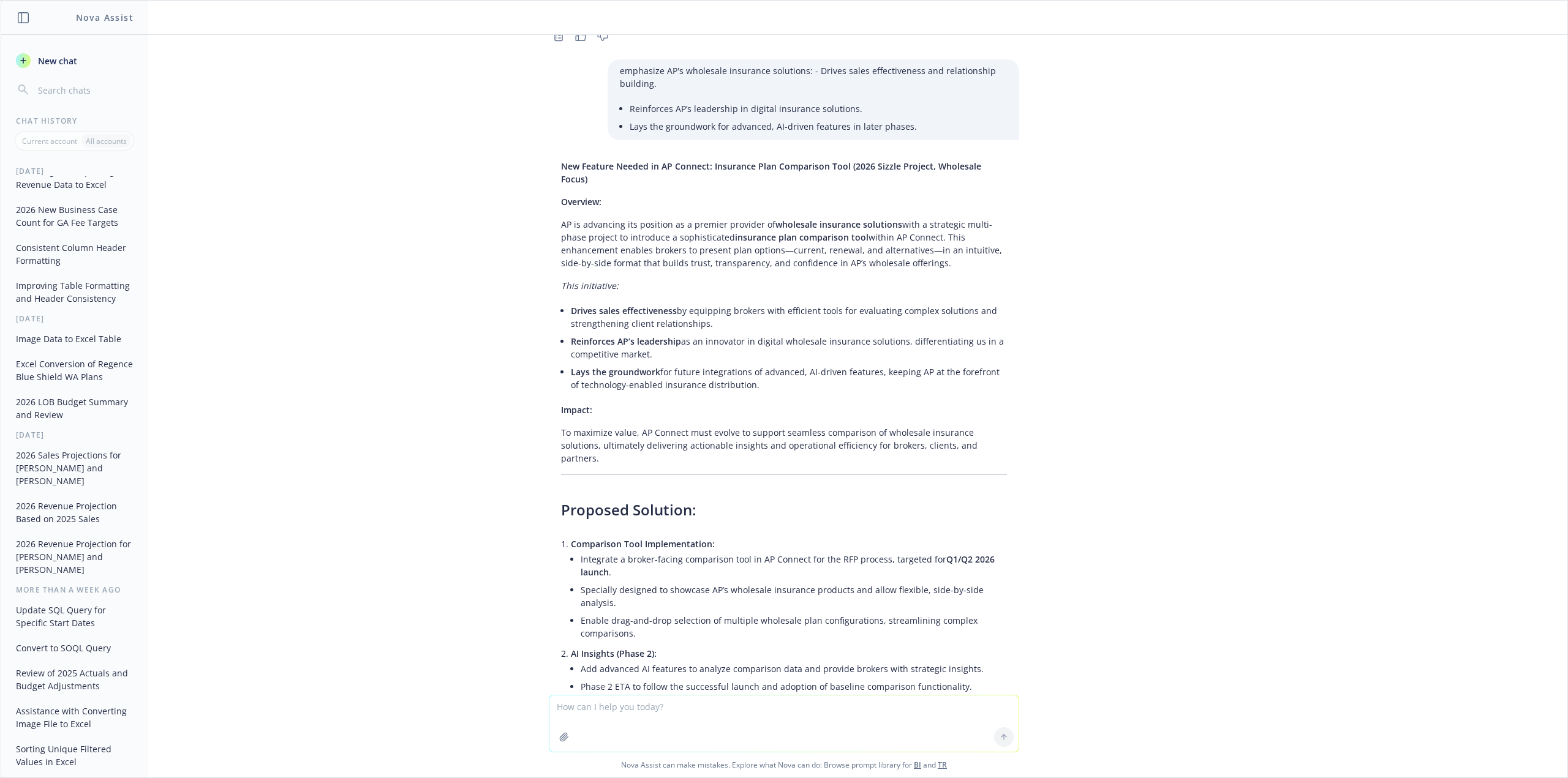
click at [1400, 541] on div "turn this into a one pager: Here are takeaways from meeting: 2026 Sizzle projec…" at bounding box center [784, 365] width 1567 height 660
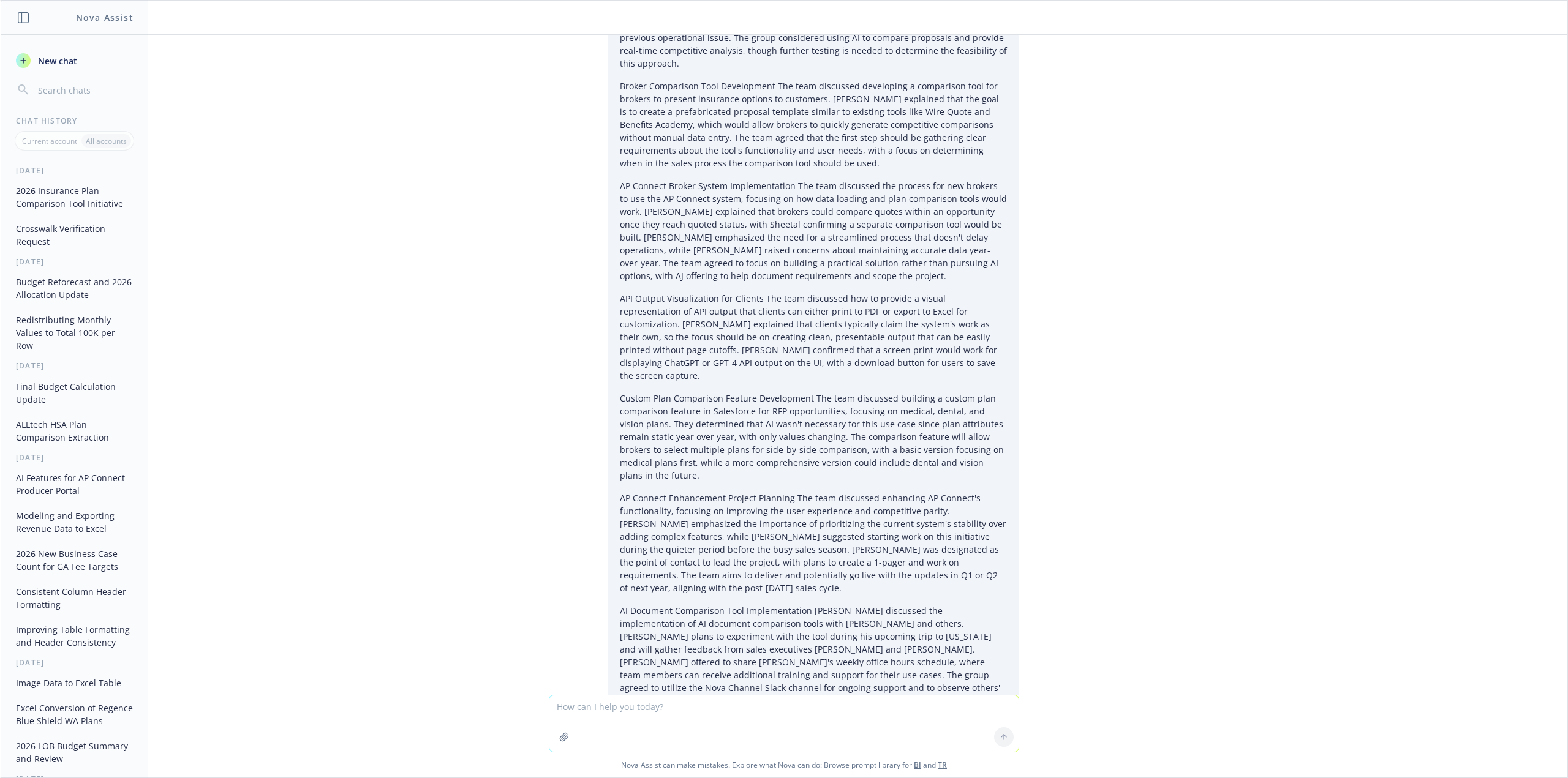
scroll to position [449, 0]
